Goal: Check status: Check status

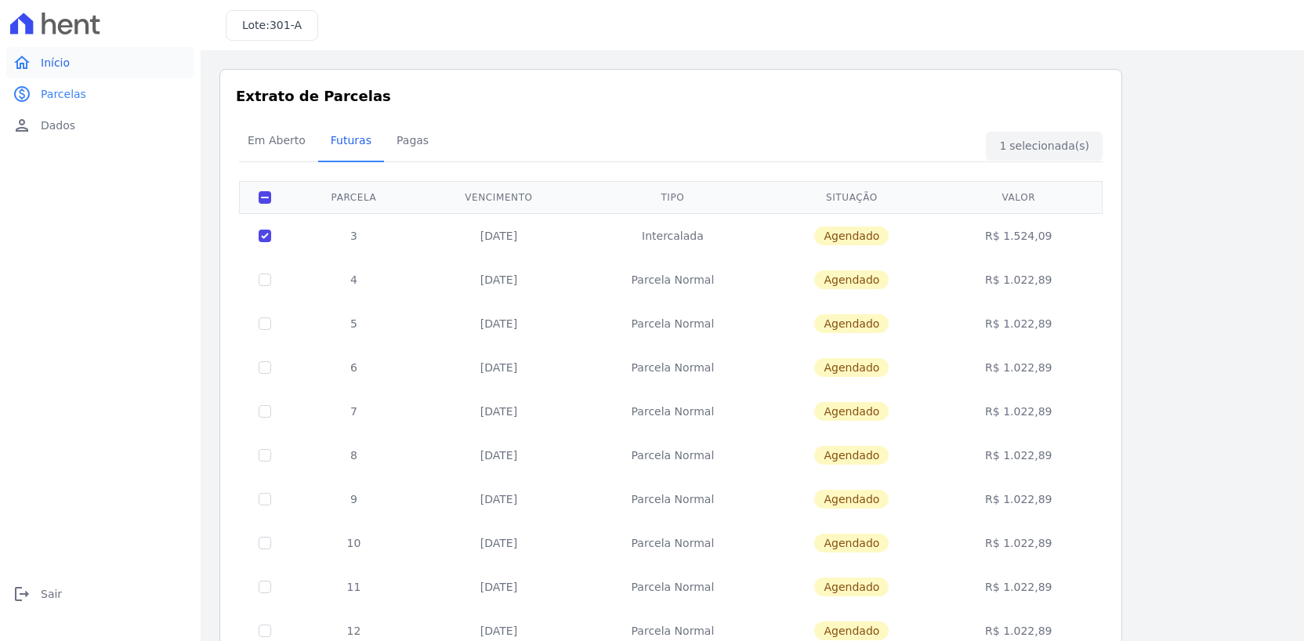
click at [89, 63] on link "home Início" at bounding box center [100, 62] width 188 height 31
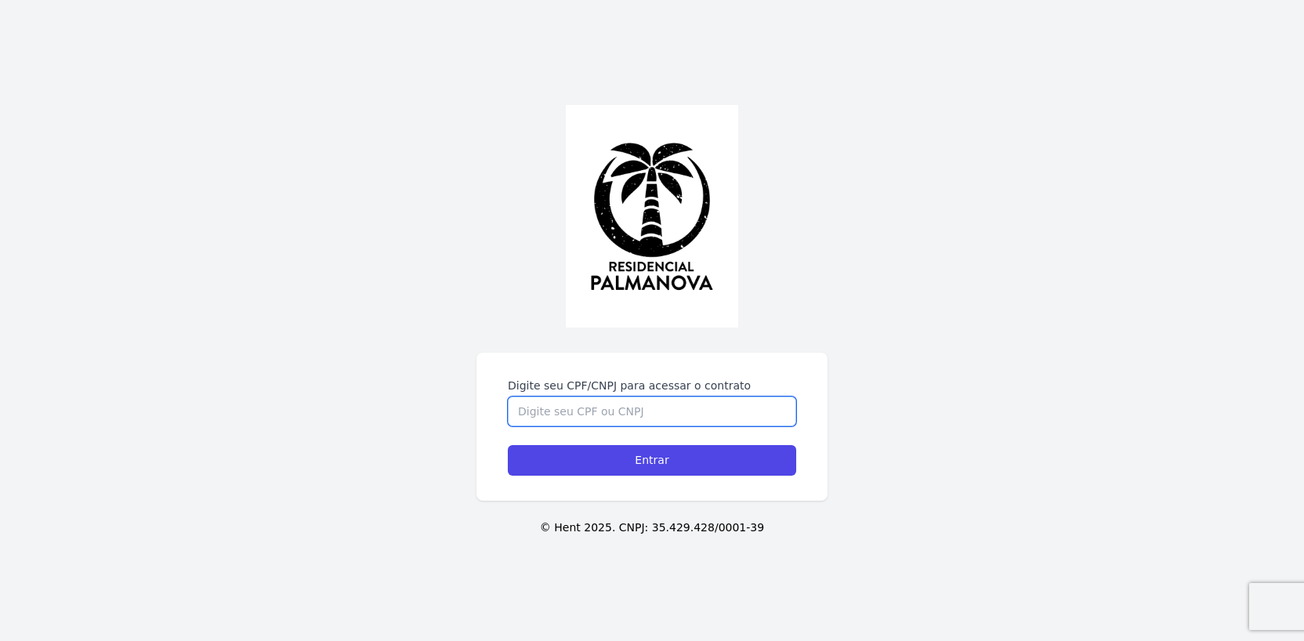
click at [651, 409] on input "Digite seu CPF/CNPJ para acessar o contrato" at bounding box center [652, 412] width 288 height 30
type input "05926240131"
click at [508, 445] on input "Entrar" at bounding box center [652, 460] width 288 height 31
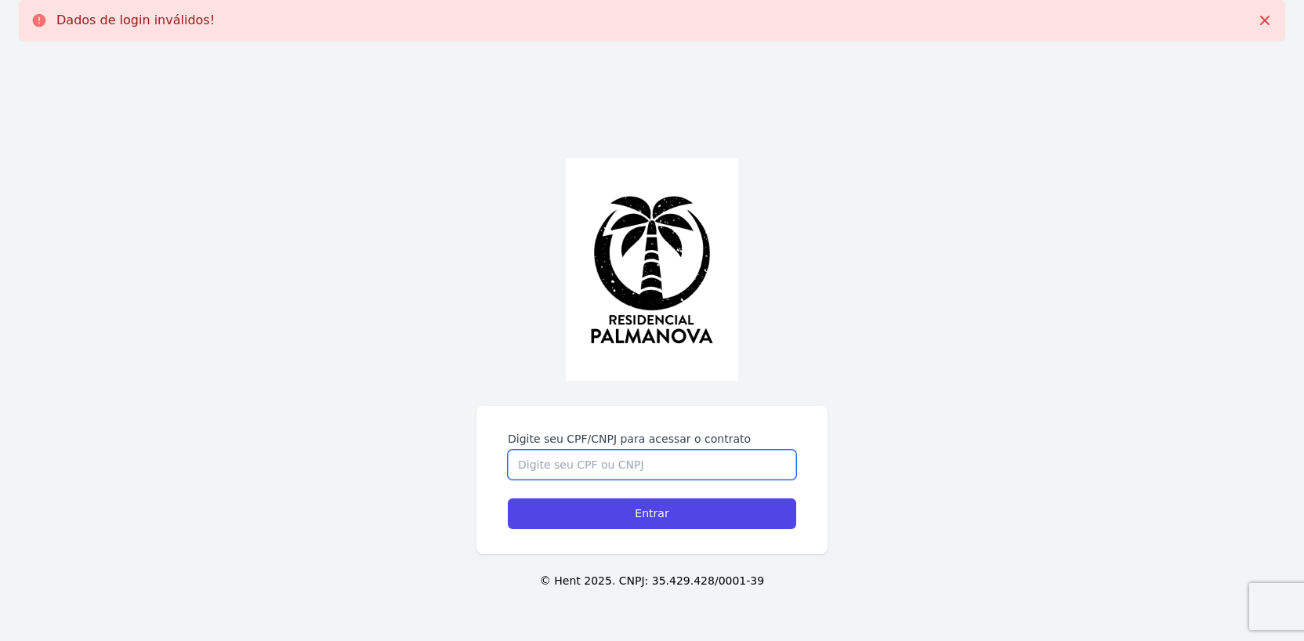
click at [588, 453] on input "Digite seu CPF/CNPJ para acessar o contrato" at bounding box center [652, 465] width 288 height 30
type input "05926240131"
click at [508, 499] on input "Entrar" at bounding box center [652, 514] width 288 height 31
